Goal: Information Seeking & Learning: Check status

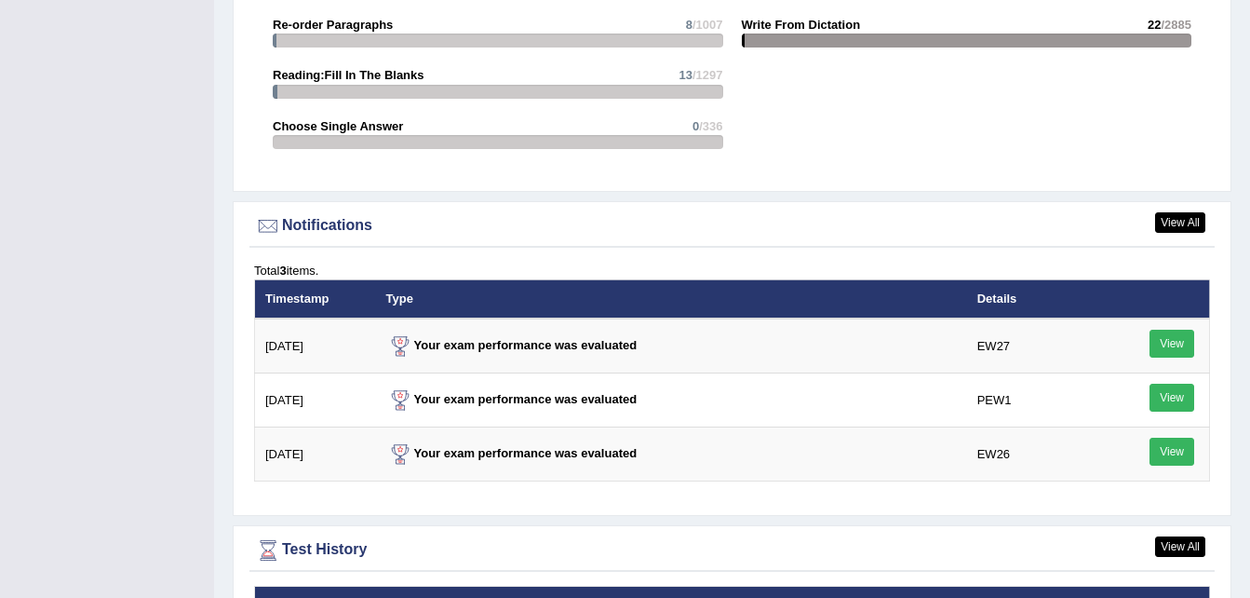
scroll to position [2617, 0]
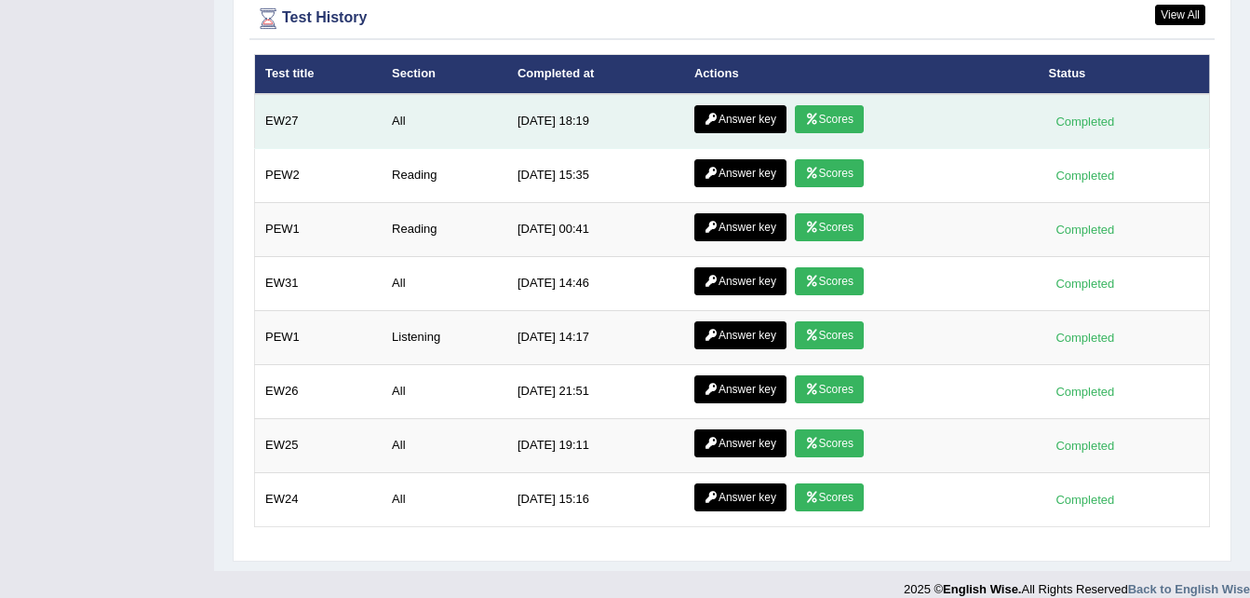
click at [845, 105] on link "Scores" at bounding box center [829, 119] width 69 height 28
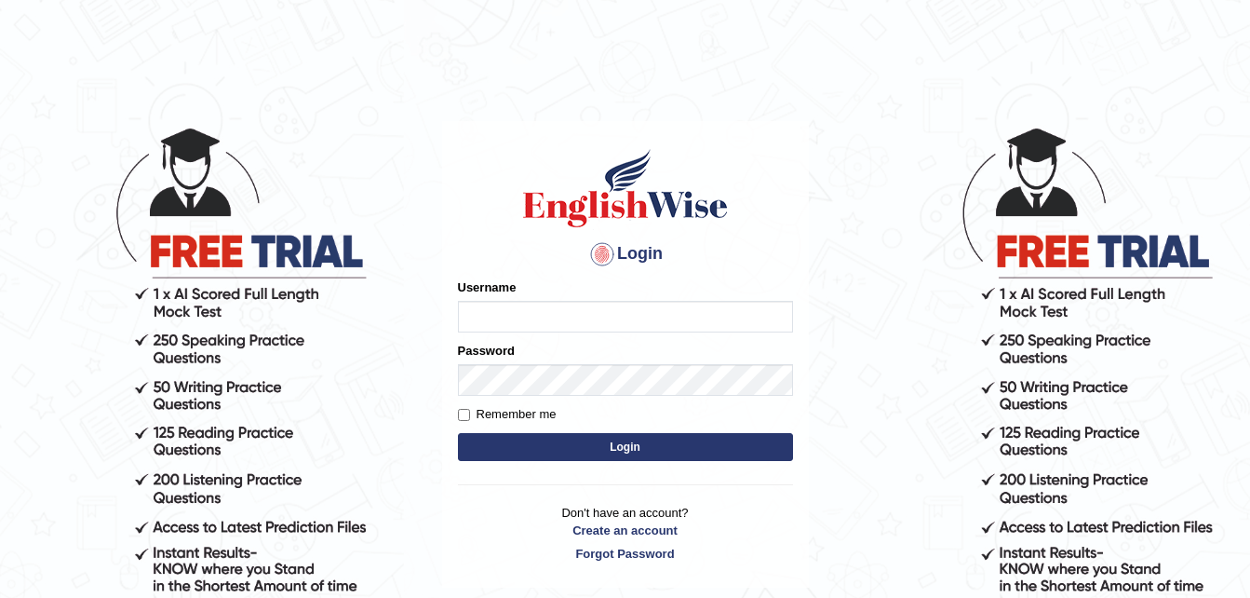
type input "pujathapa"
click at [571, 438] on button "Login" at bounding box center [625, 447] width 335 height 28
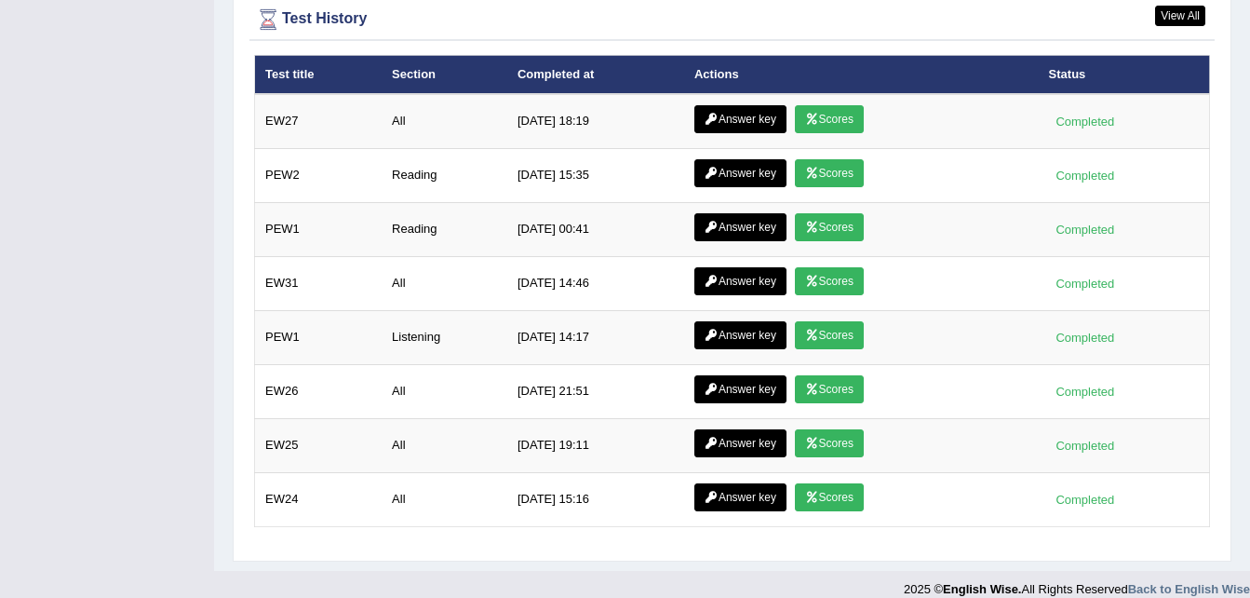
scroll to position [2736, 0]
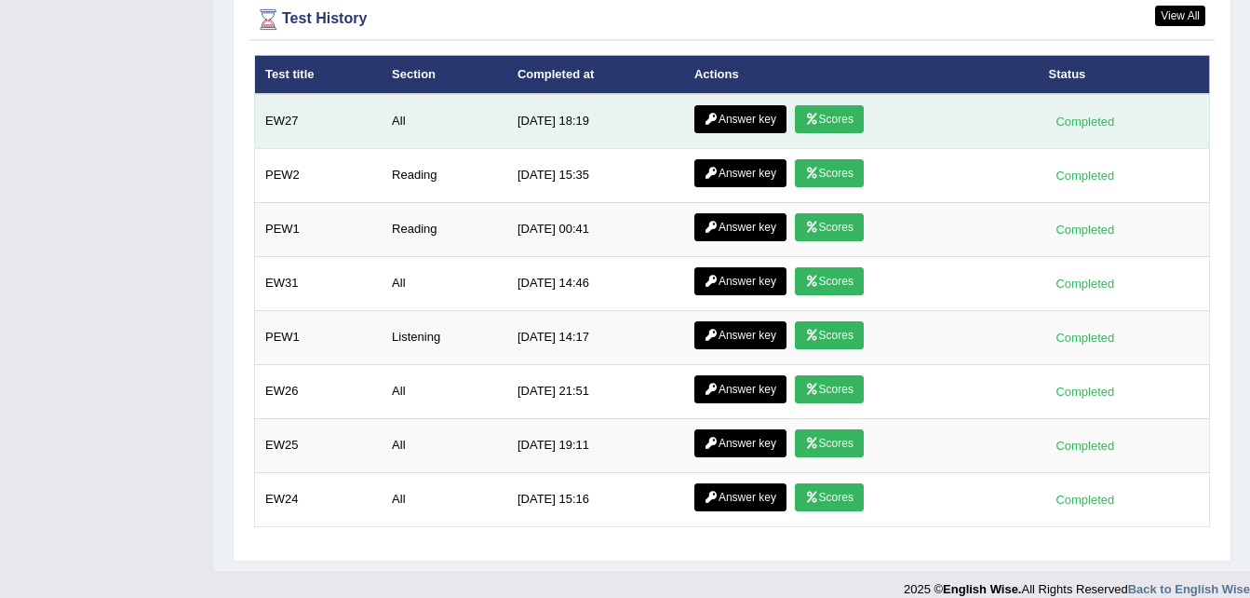
click at [826, 105] on link "Scores" at bounding box center [829, 119] width 69 height 28
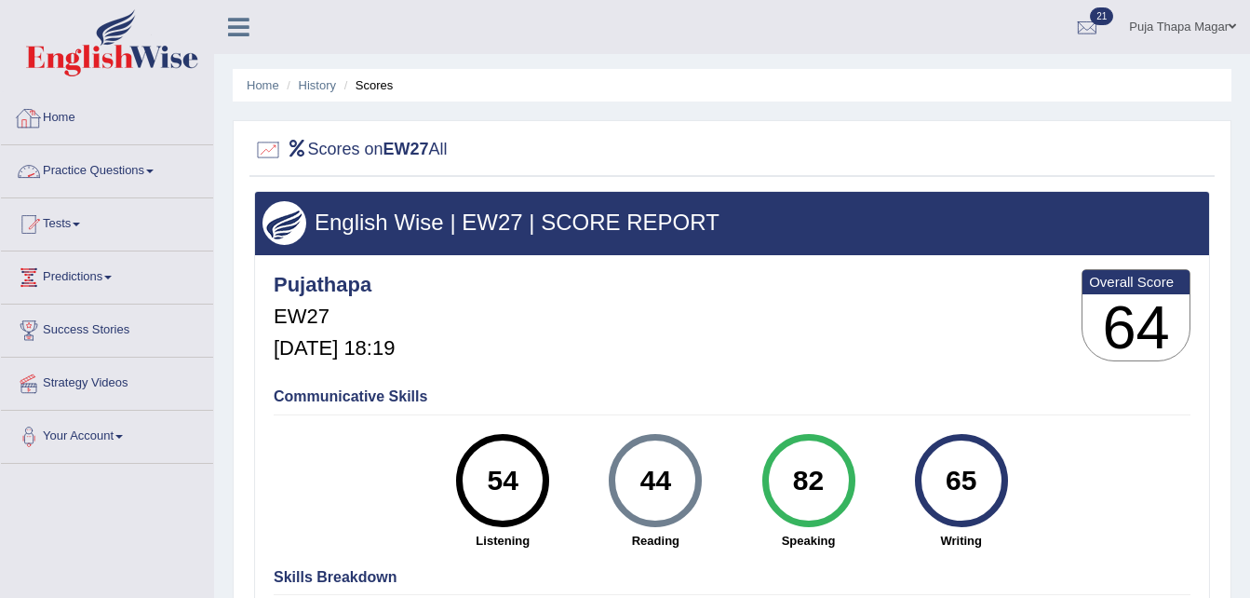
click at [133, 164] on link "Practice Questions" at bounding box center [107, 168] width 212 height 47
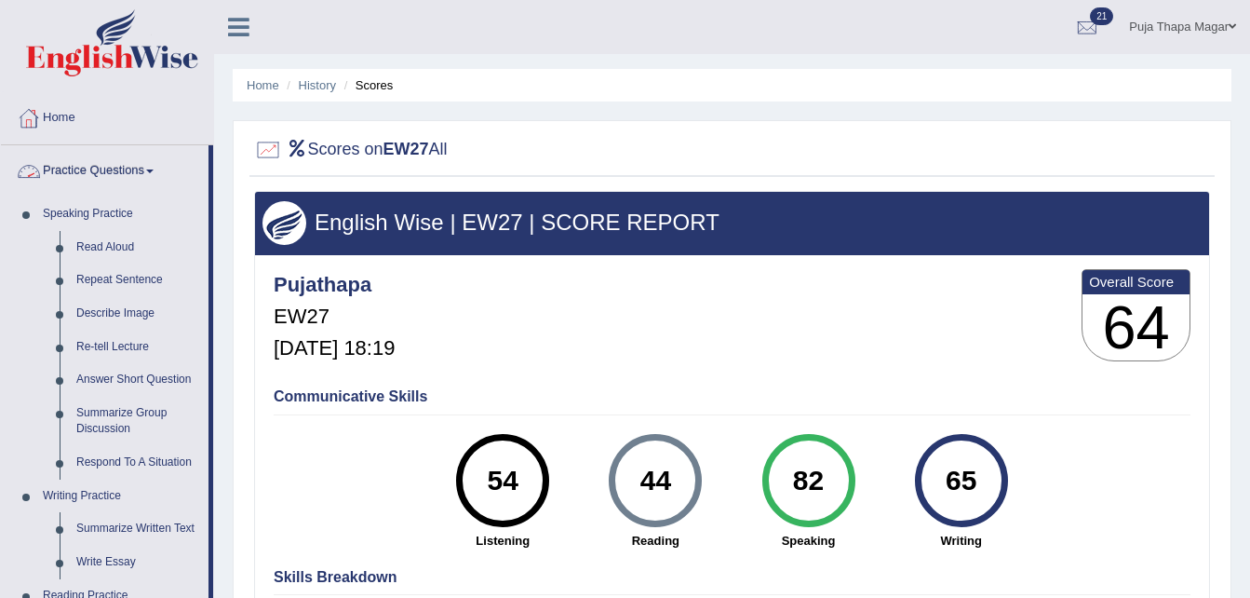
click at [78, 114] on link "Home" at bounding box center [107, 115] width 212 height 47
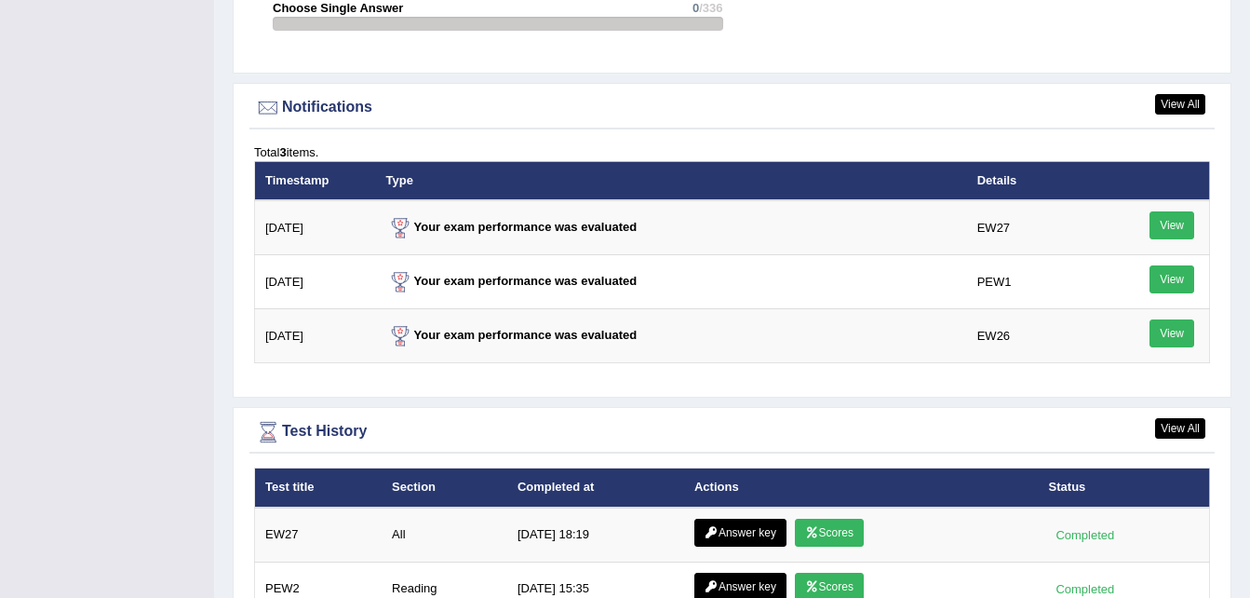
scroll to position [2205, 0]
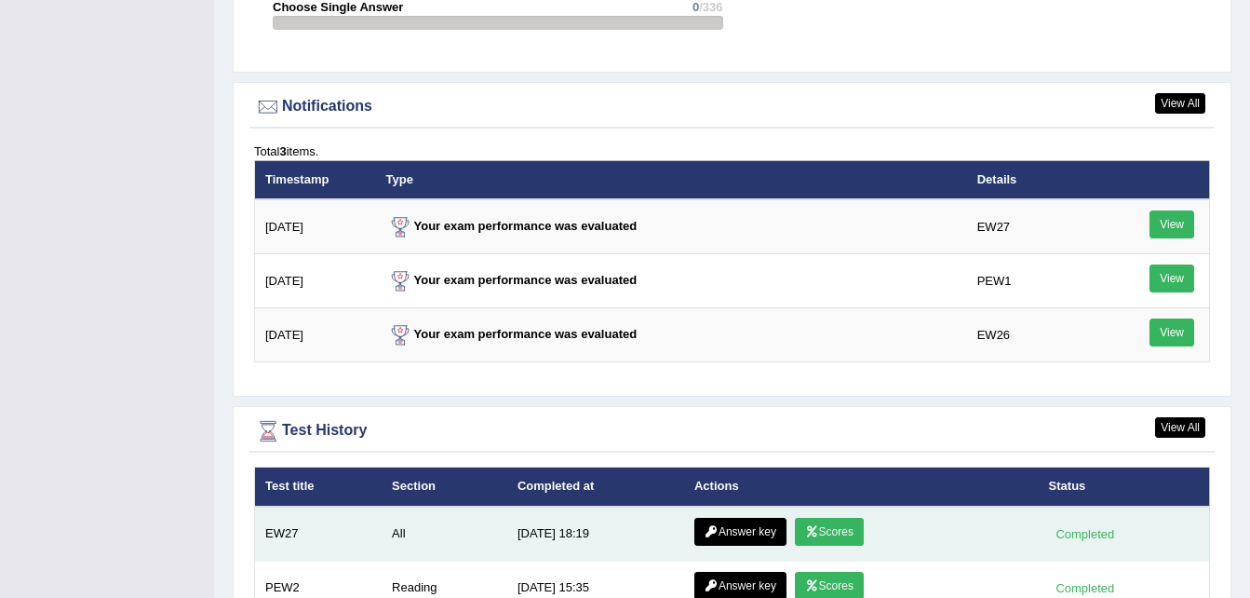
click at [737, 517] on link "Answer key" at bounding box center [740, 531] width 92 height 28
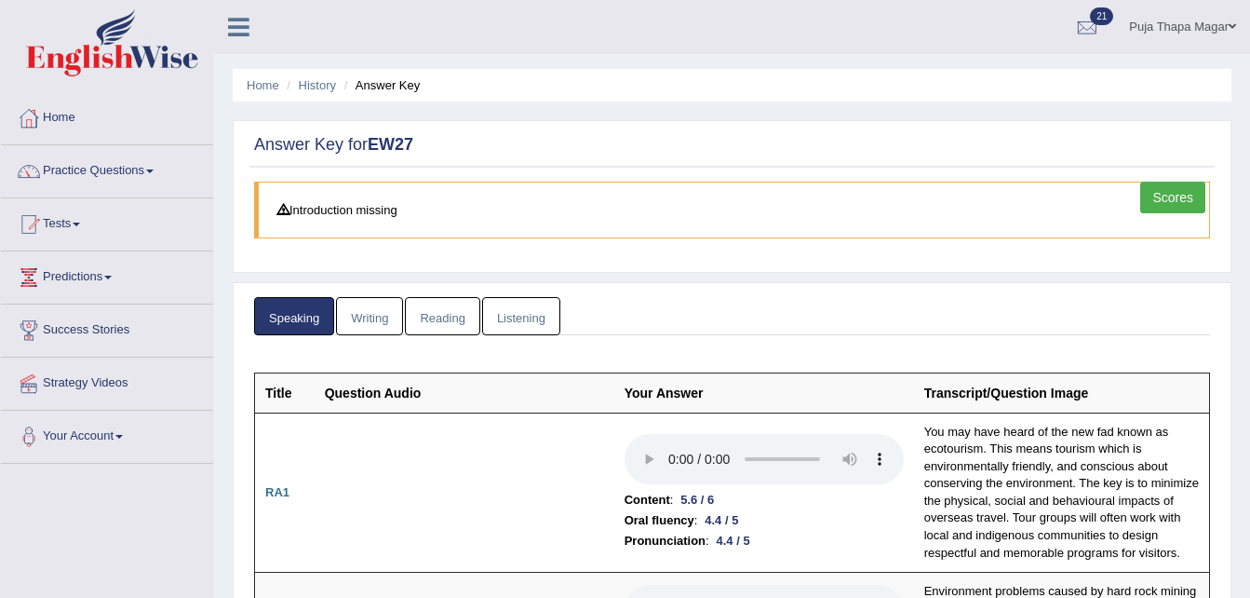
click at [544, 308] on link "Listening" at bounding box center [521, 316] width 78 height 38
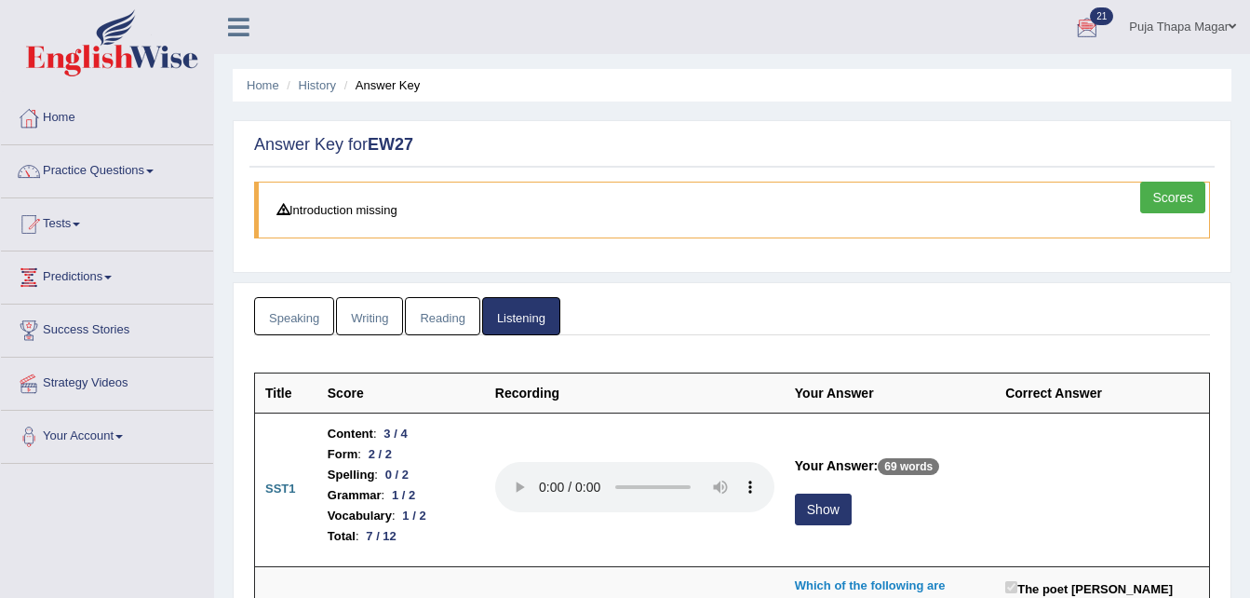
click at [1210, 28] on link "Puja Thapa Magar" at bounding box center [1182, 24] width 135 height 48
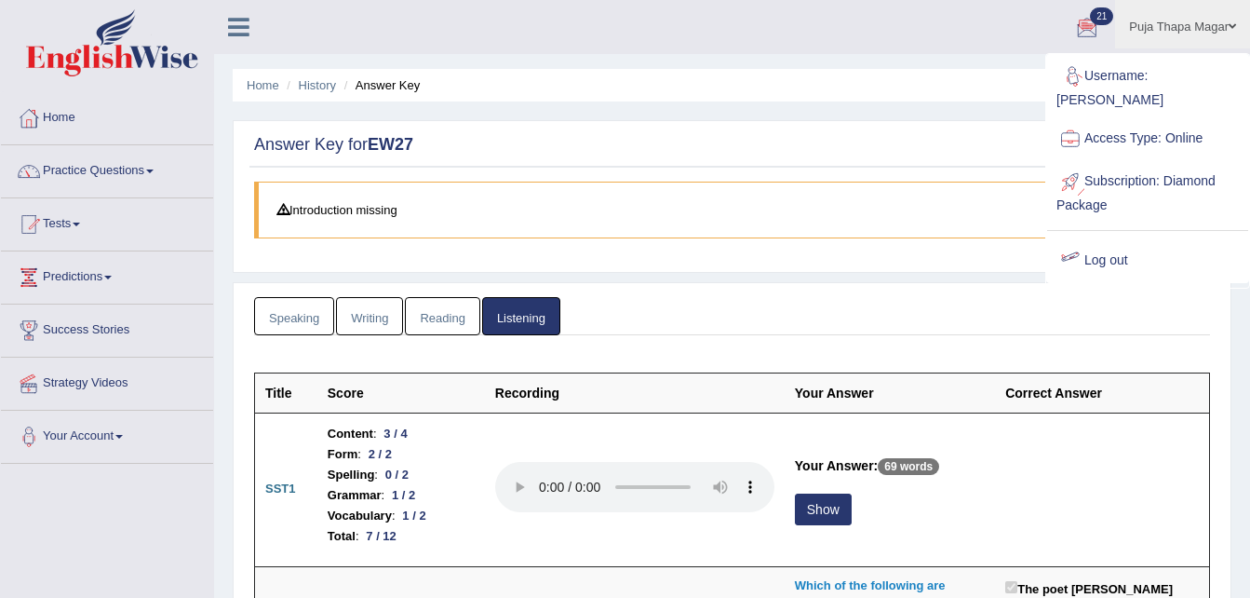
click at [1106, 249] on link "Log out" at bounding box center [1147, 260] width 201 height 43
